Goal: Navigation & Orientation: Find specific page/section

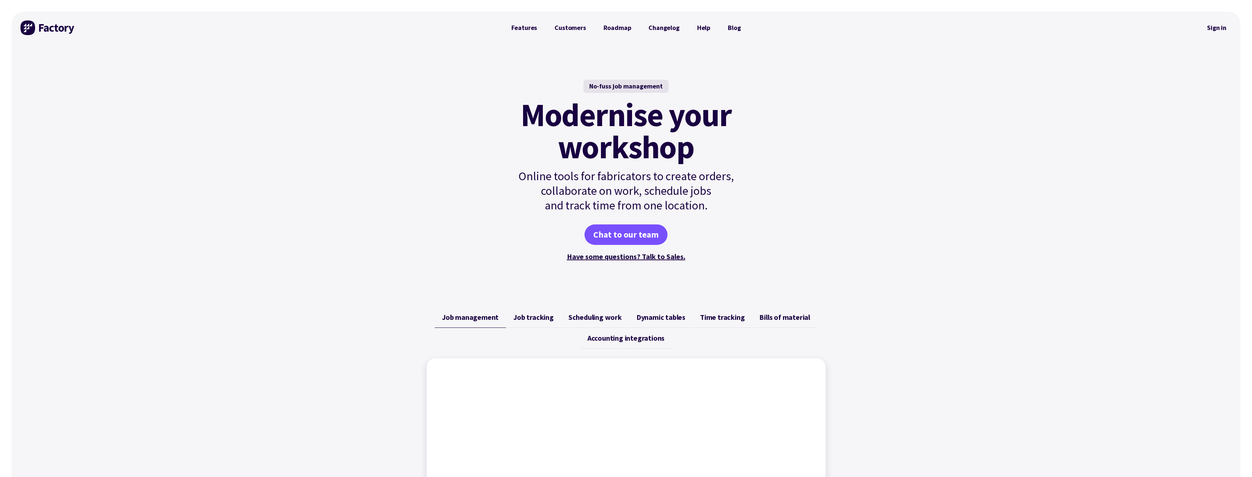
click at [932, 189] on div "No-fuss job management Modernise your workshop Online tools for fabricators to …" at bounding box center [626, 171] width 1229 height 254
click at [1214, 30] on link "Sign in" at bounding box center [1217, 27] width 30 height 17
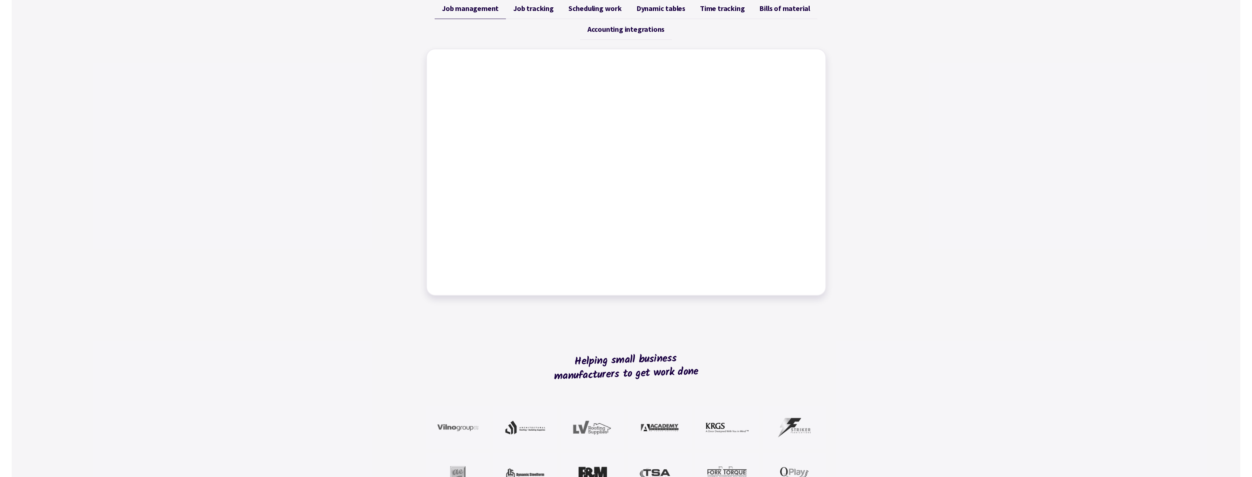
scroll to position [219, 0]
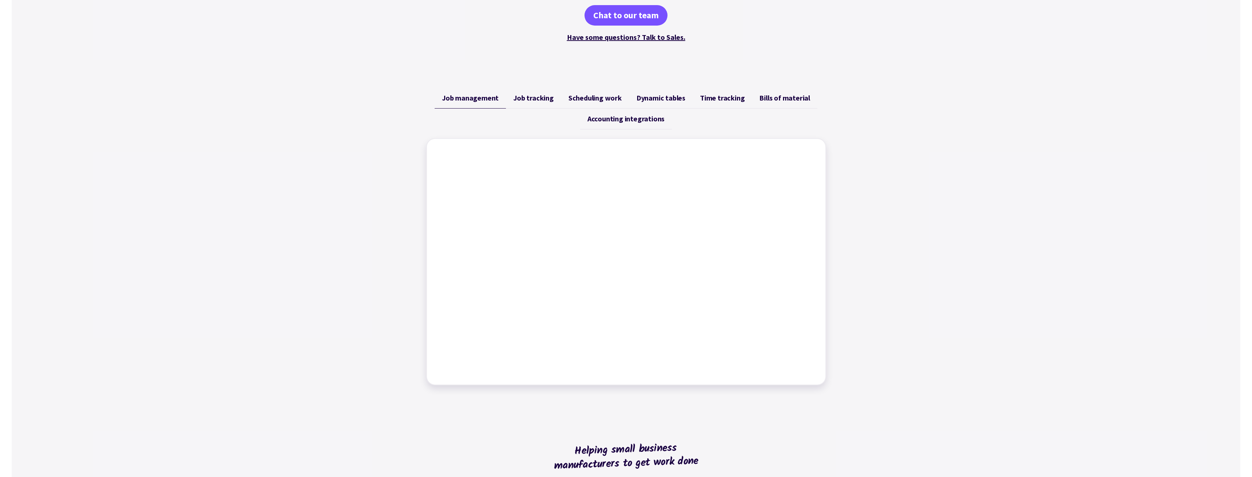
click at [934, 305] on div "Job management Job tracking Scheduling work Dynamic tables Time tracking Bills …" at bounding box center [626, 236] width 1229 height 315
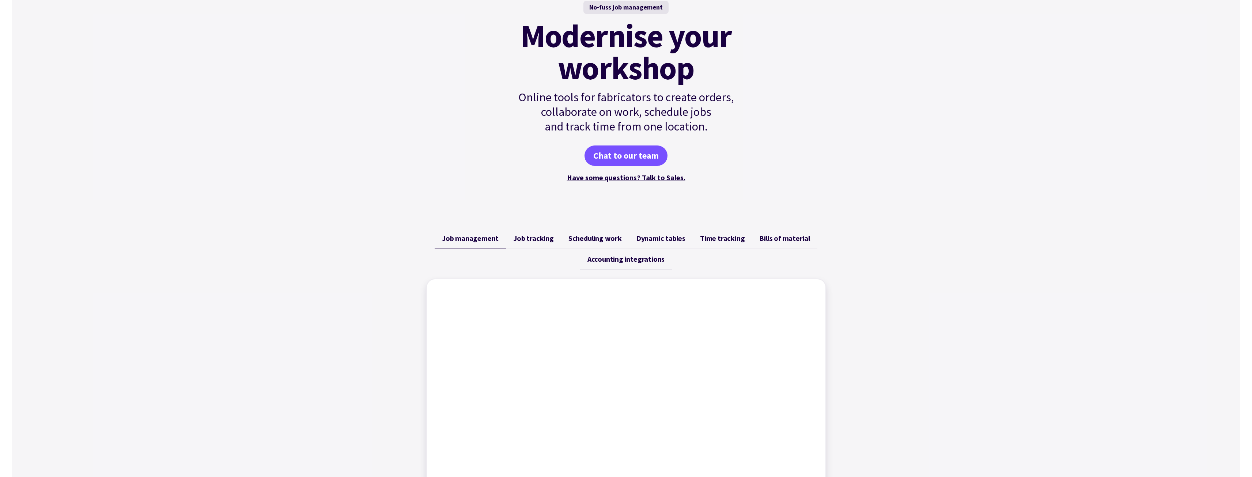
scroll to position [0, 0]
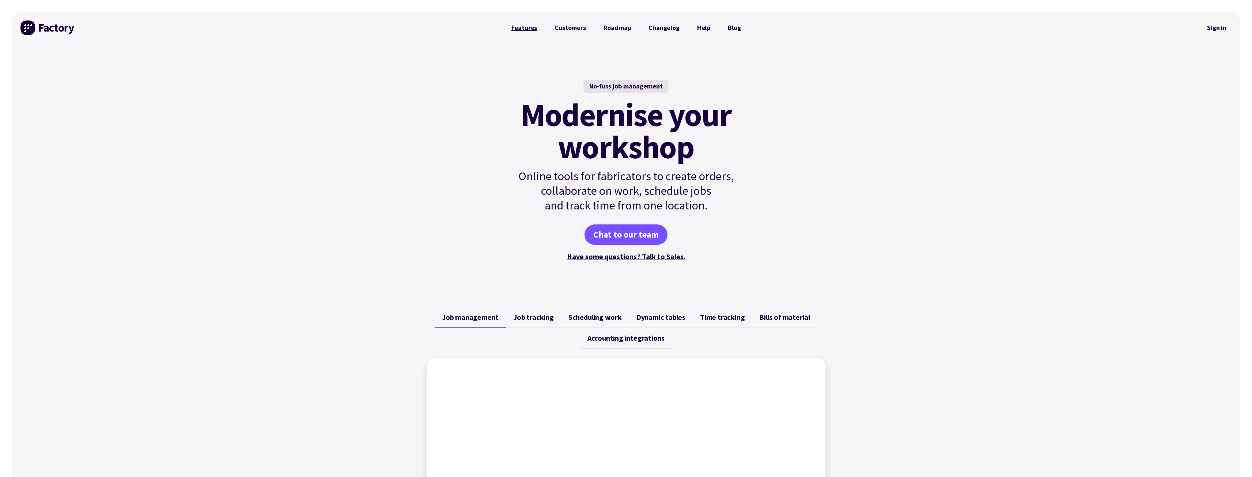
click at [517, 23] on link "Features" at bounding box center [524, 27] width 43 height 15
